Goal: Find specific page/section: Find specific page/section

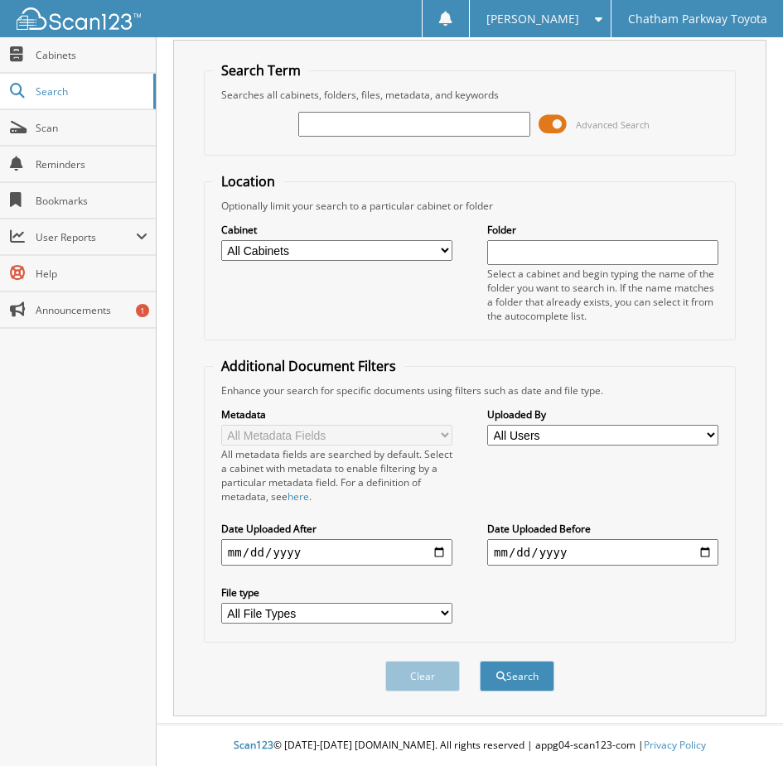
scroll to position [42, 0]
click at [358, 126] on input "text" at bounding box center [413, 124] width 231 height 25
type input "251253a"
click at [480, 661] on button "Search" at bounding box center [517, 676] width 75 height 31
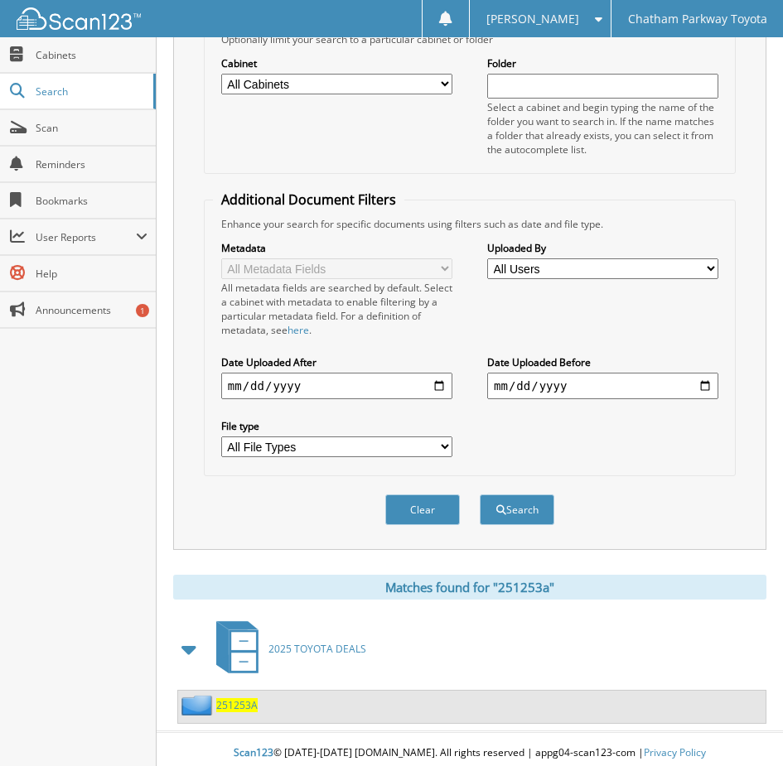
scroll to position [216, 0]
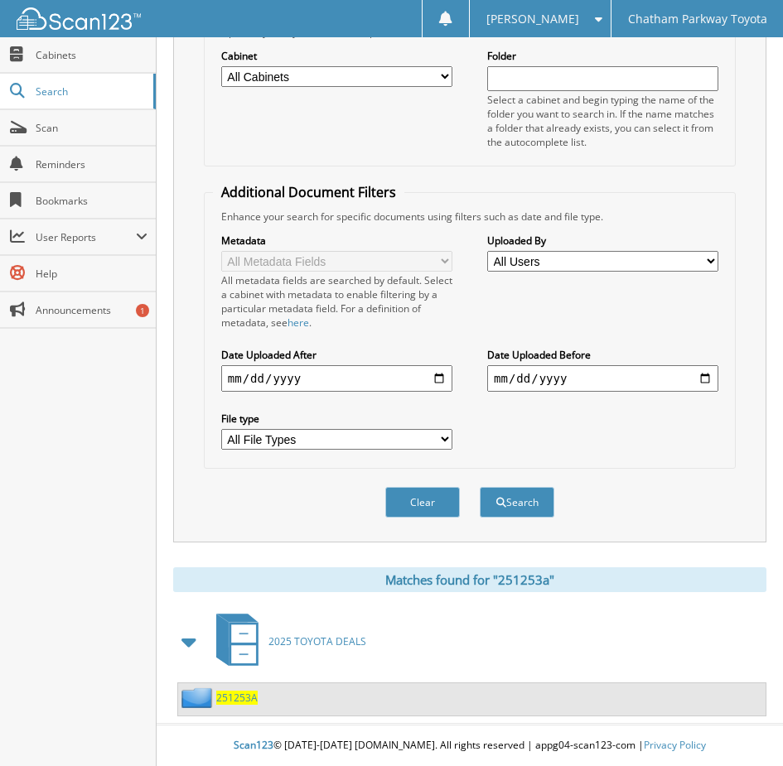
click at [248, 699] on span "251253A" at bounding box center [236, 698] width 41 height 14
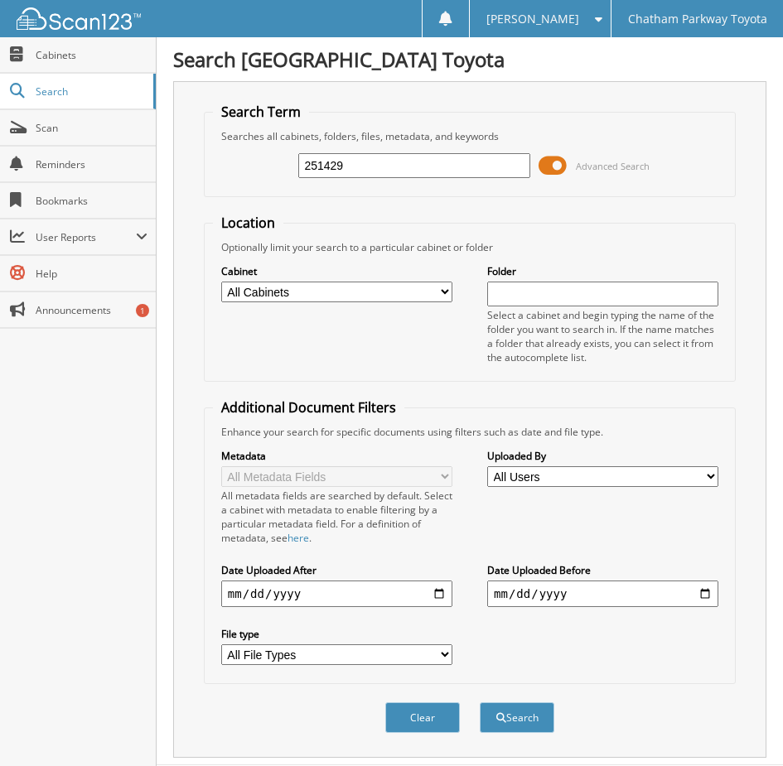
type input "251429"
click at [480, 702] on button "Search" at bounding box center [517, 717] width 75 height 31
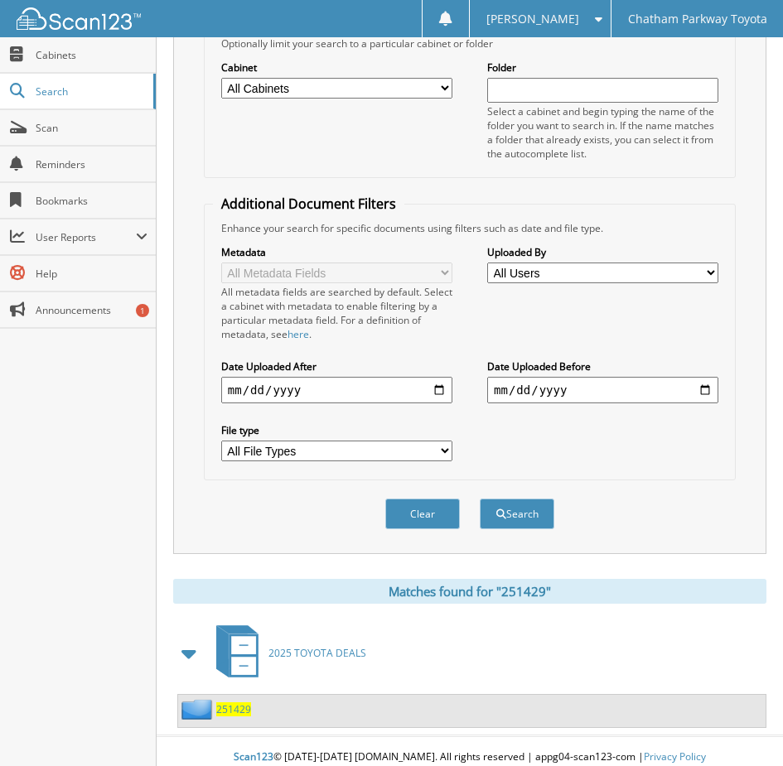
scroll to position [216, 0]
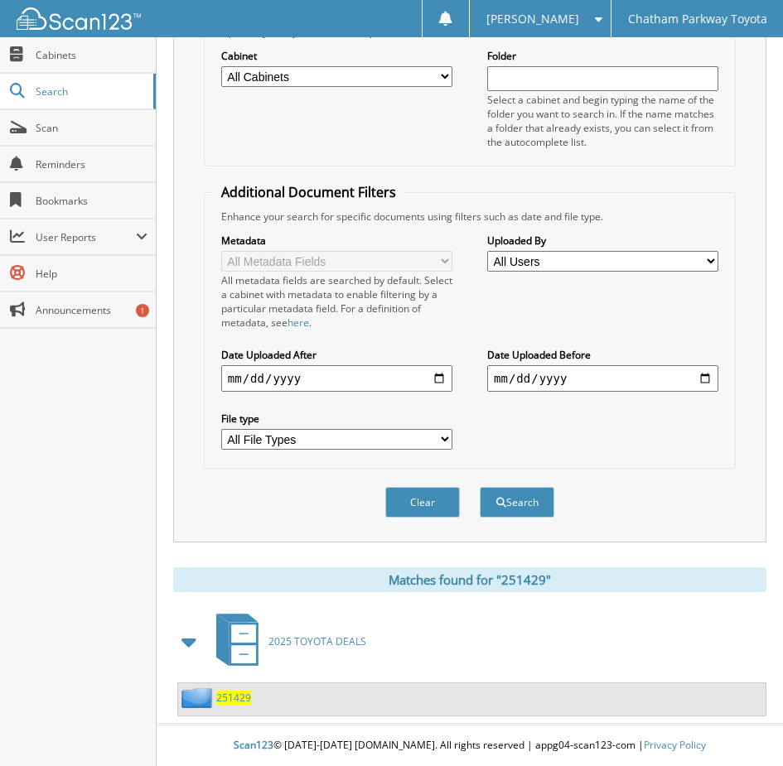
click at [240, 696] on span "251429" at bounding box center [233, 698] width 35 height 14
